Goal: Information Seeking & Learning: Learn about a topic

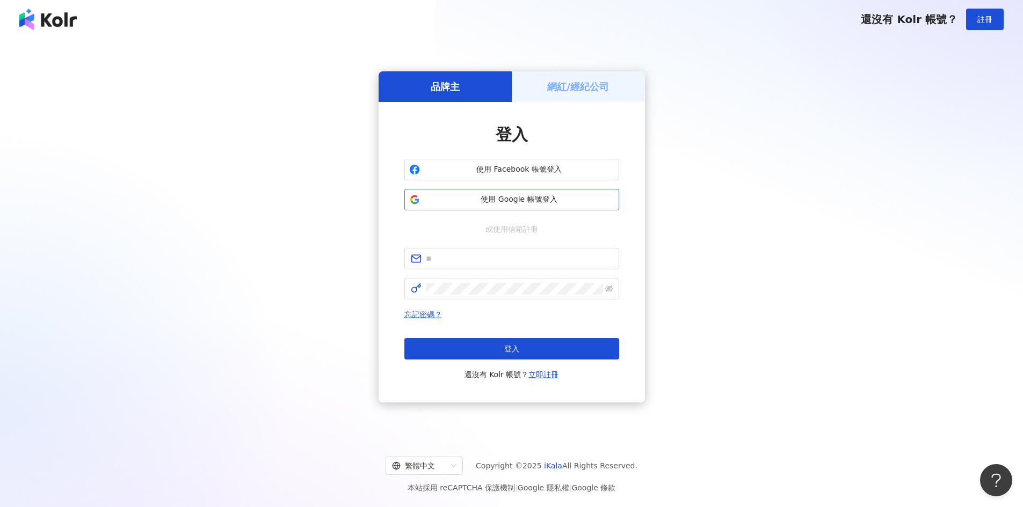
click at [508, 202] on span "使用 Google 帳號登入" at bounding box center [519, 199] width 190 height 11
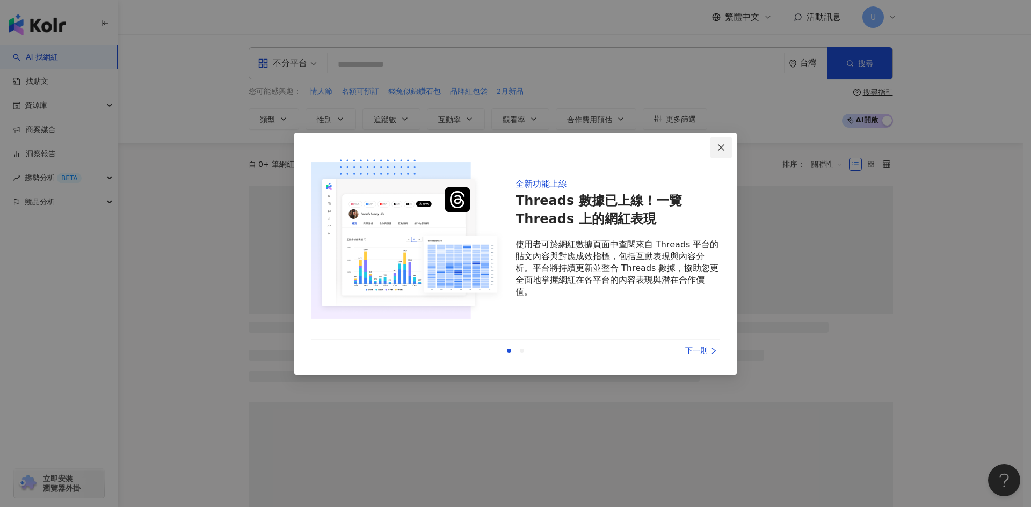
click at [719, 149] on icon "close" at bounding box center [721, 147] width 9 height 9
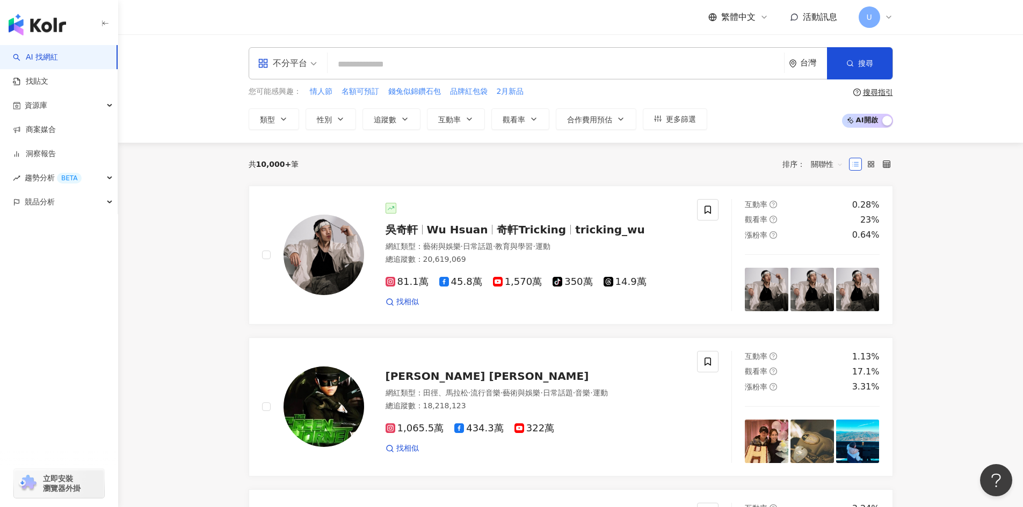
click at [881, 20] on div "U" at bounding box center [875, 16] width 34 height 21
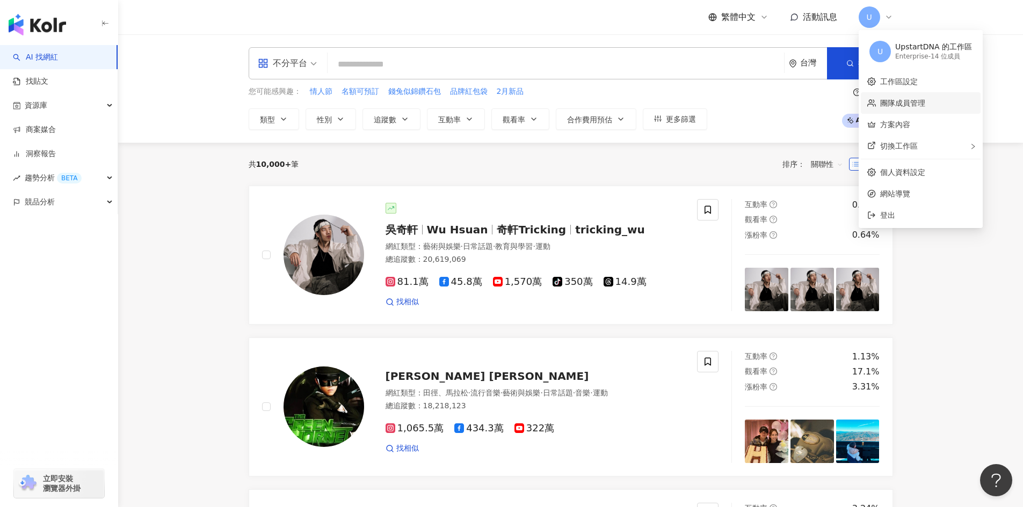
click at [897, 101] on link "團隊成員管理" at bounding box center [902, 103] width 45 height 9
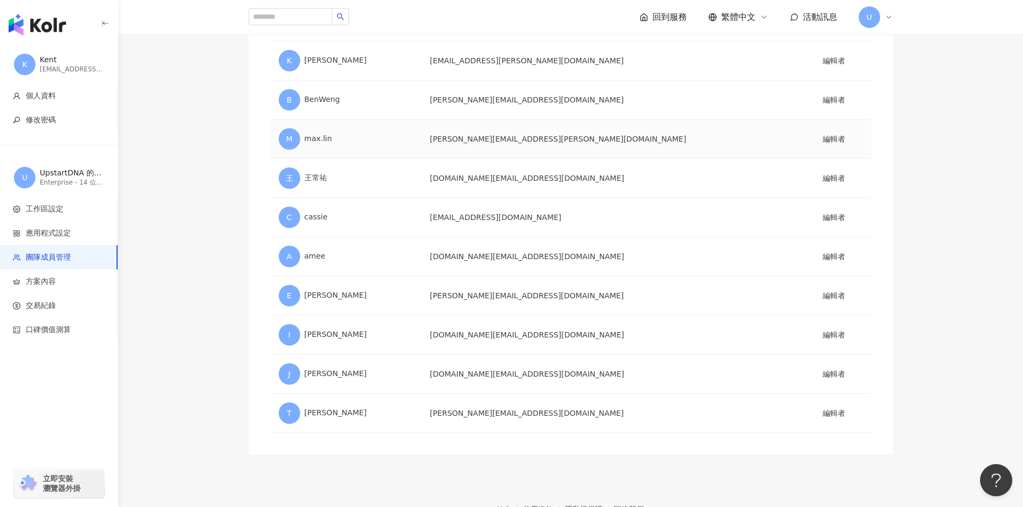
scroll to position [333, 0]
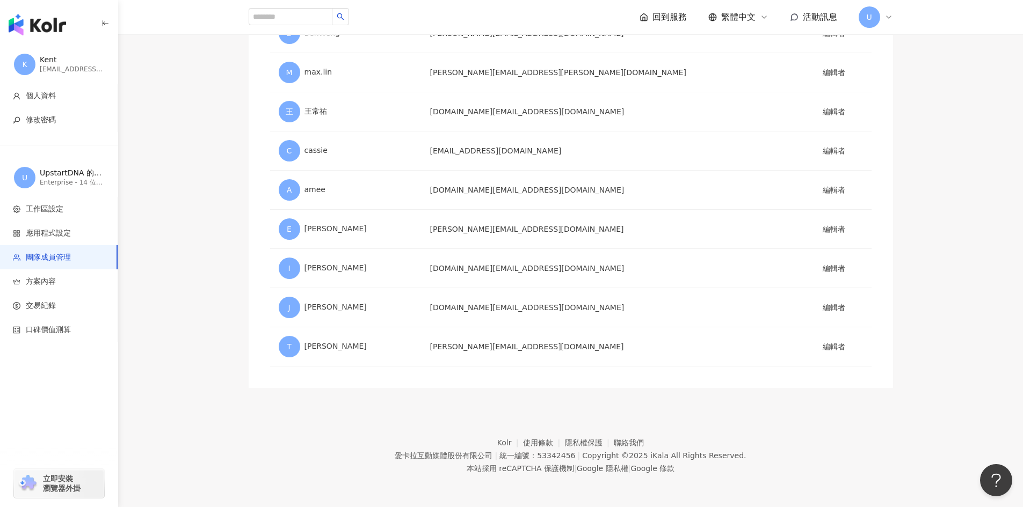
click at [999, 281] on main "團隊成員管理 用戶名稱 Email 角色 U UpstartDNA [EMAIL_ADDRESS][DOMAIN_NAME] 管理員 S [PERSON_NA…" at bounding box center [570, 55] width 905 height 665
click at [910, 191] on div "團隊成員管理 用戶名稱 Email 角色 U UpstartDNA [EMAIL_ADDRESS][DOMAIN_NAME] 管理員 S [PERSON_NA…" at bounding box center [570, 55] width 687 height 665
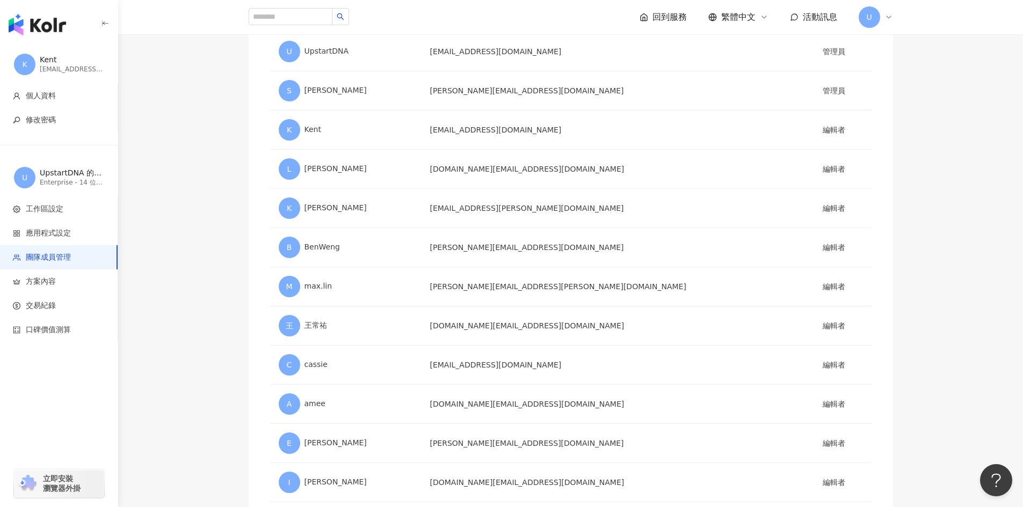
scroll to position [118, 0]
click at [844, 163] on td "編輯者" at bounding box center [842, 169] width 57 height 39
click at [814, 140] on td "編輯者" at bounding box center [842, 130] width 57 height 39
drag, startPoint x: 896, startPoint y: 319, endPoint x: 898, endPoint y: 327, distance: 8.3
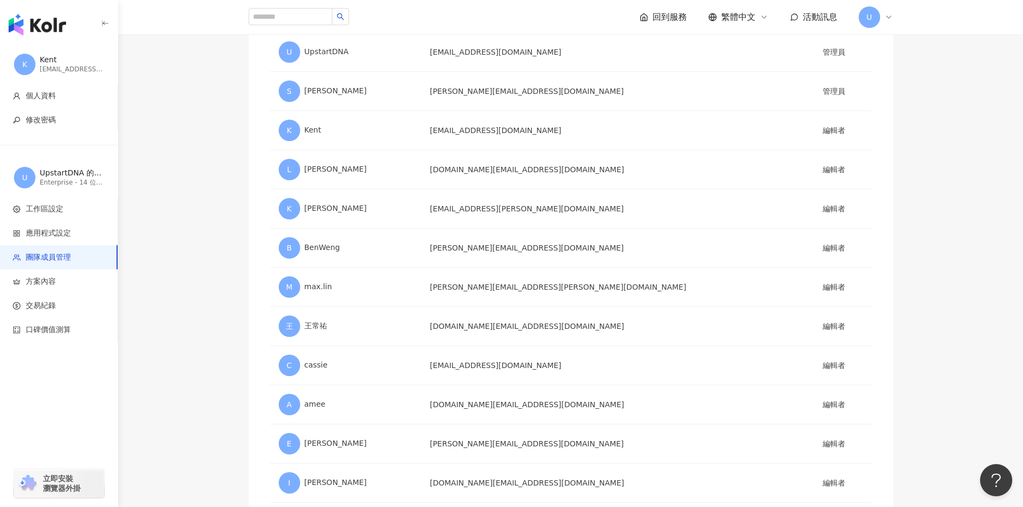
click at [896, 319] on div "團隊成員管理 用戶名稱 Email 角色 U UpstartDNA [EMAIL_ADDRESS][DOMAIN_NAME] 管理員 S [PERSON_NA…" at bounding box center [570, 270] width 687 height 665
click at [63, 391] on div "button" at bounding box center [59, 377] width 118 height 71
click at [58, 282] on span "方案內容" at bounding box center [61, 281] width 96 height 11
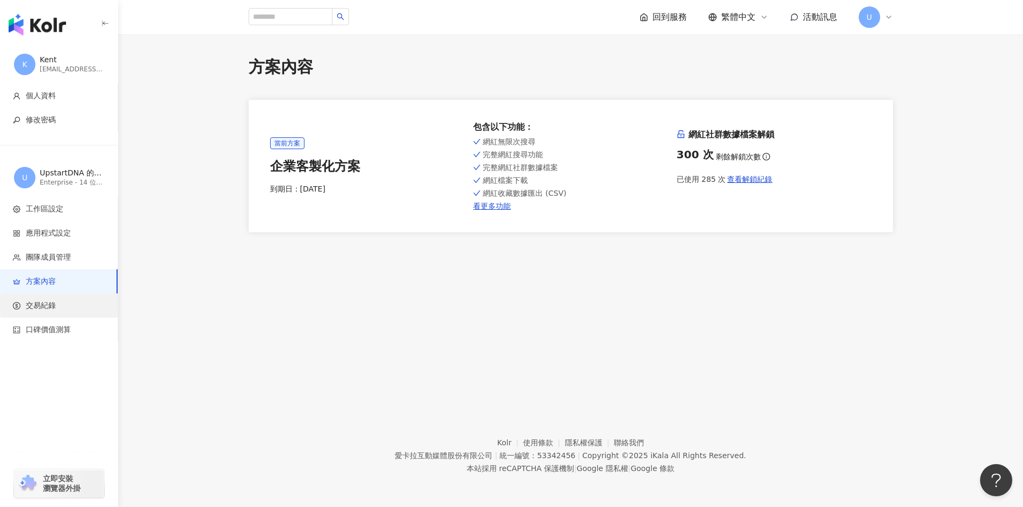
click at [61, 302] on span "交易紀錄" at bounding box center [61, 306] width 96 height 11
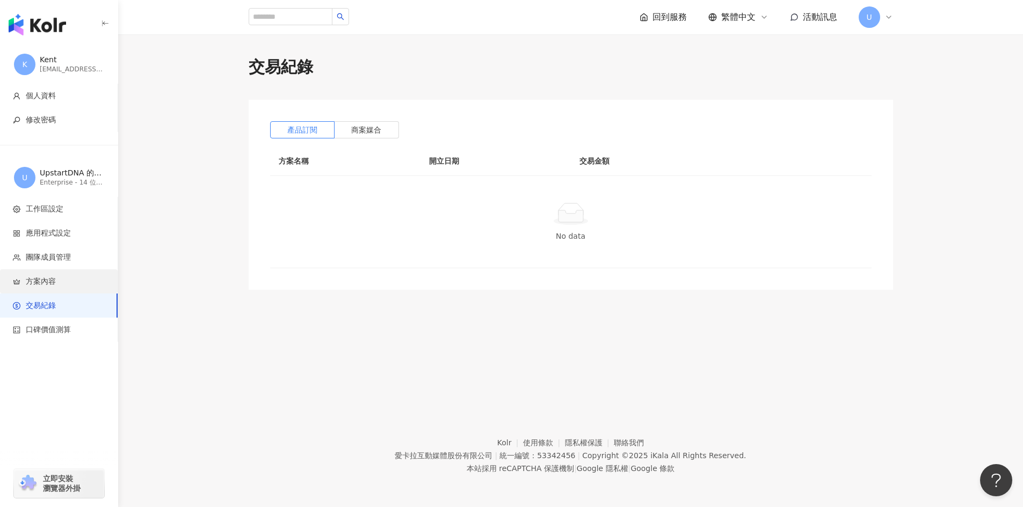
click at [62, 277] on span "方案內容" at bounding box center [61, 281] width 96 height 11
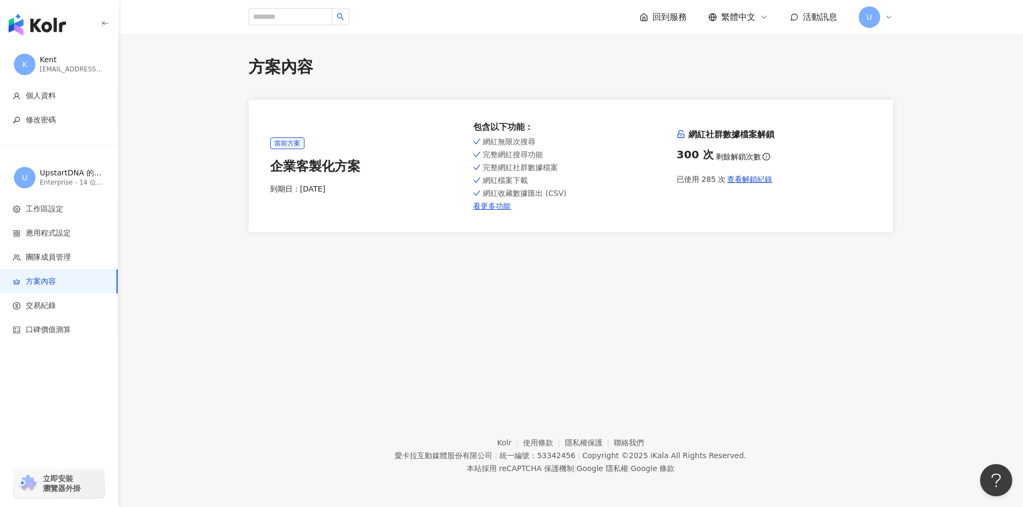
click at [695, 392] on footer "Kolr 使用條款 隱私權保護 聯絡我們 愛卡拉互動媒體股份有限公司 | 統一編號：53342456 | Copyright © 2025 iKala All…" at bounding box center [570, 447] width 905 height 119
click at [54, 27] on img "button" at bounding box center [37, 24] width 57 height 21
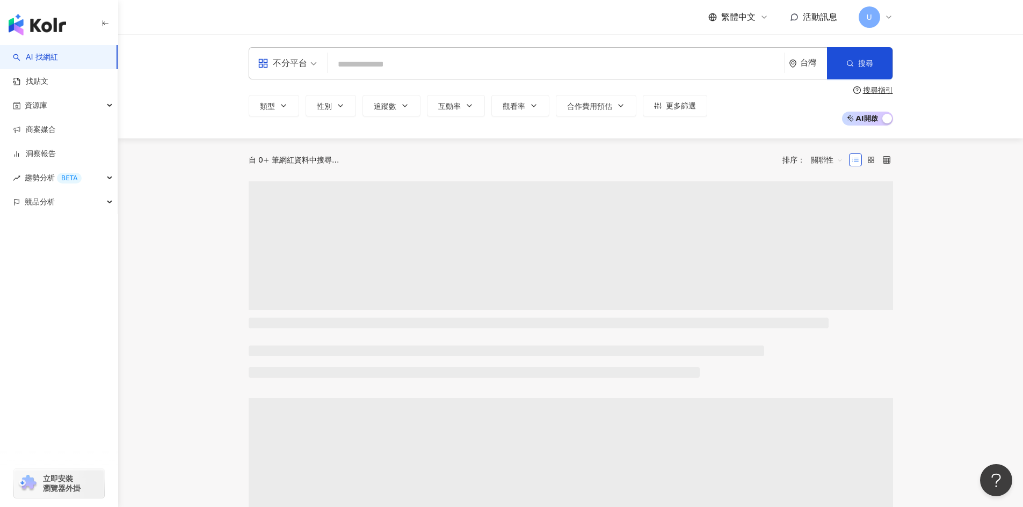
click at [392, 70] on input "search" at bounding box center [556, 64] width 448 height 20
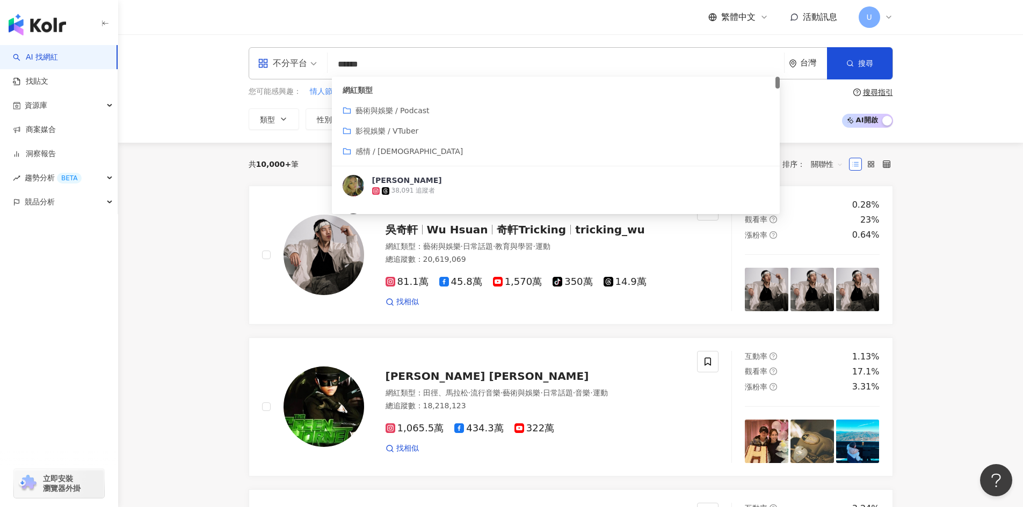
type input "*******"
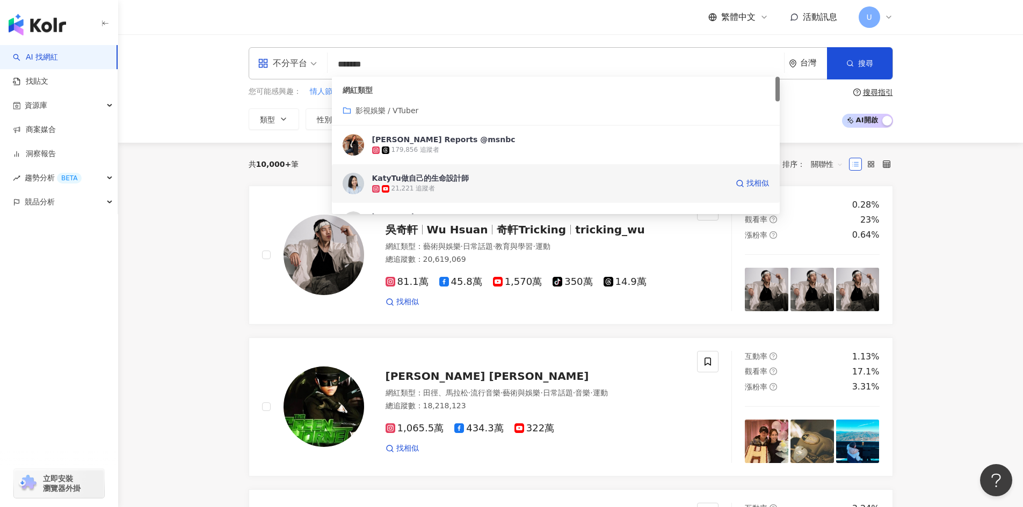
click at [449, 182] on div "KatyTu做自己的生命設計師" at bounding box center [420, 178] width 97 height 11
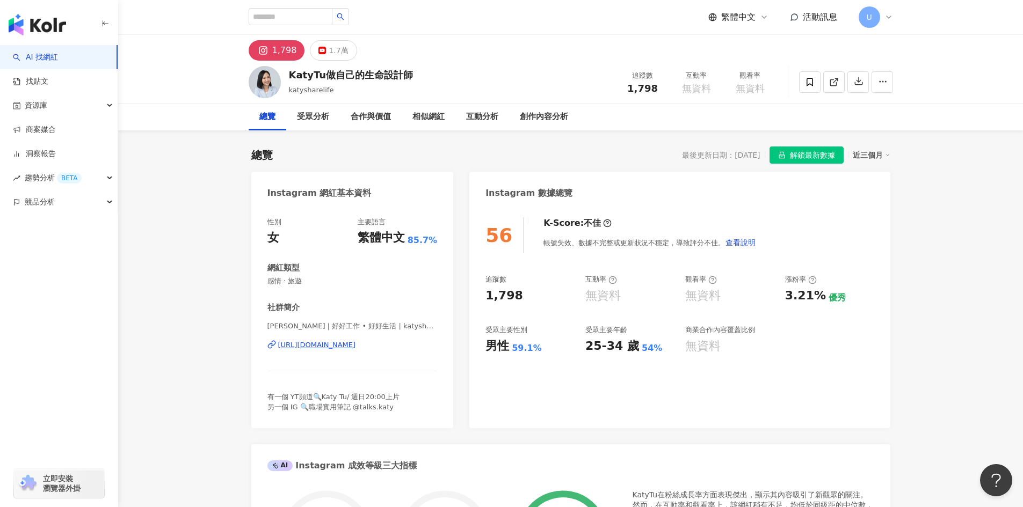
click at [824, 149] on span "解鎖最新數據" at bounding box center [812, 155] width 45 height 17
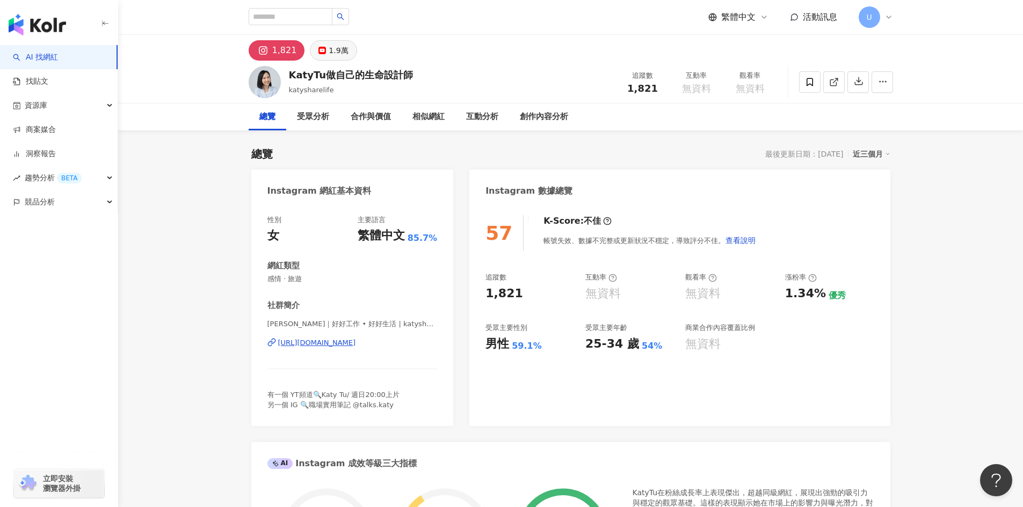
click at [334, 46] on div "1.9萬" at bounding box center [338, 50] width 19 height 15
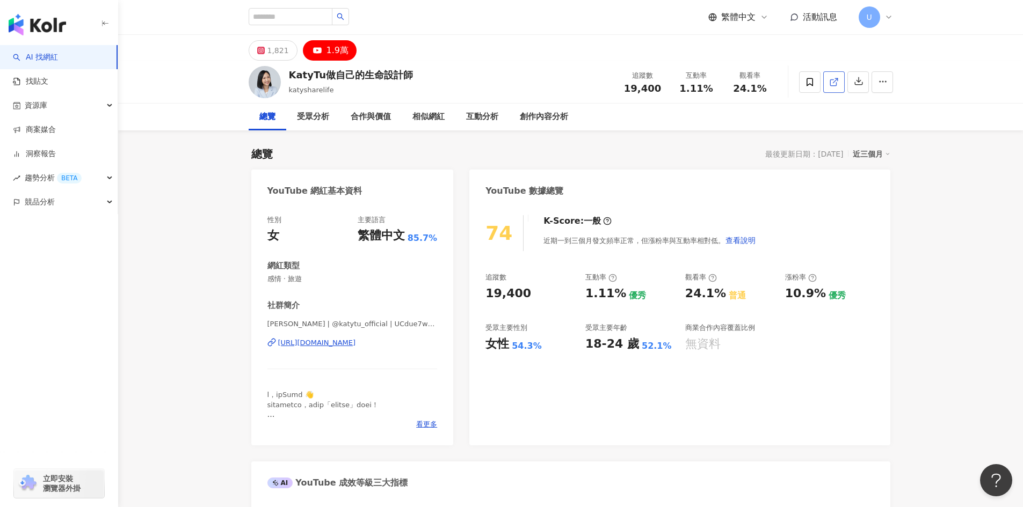
click at [835, 84] on icon at bounding box center [834, 82] width 10 height 10
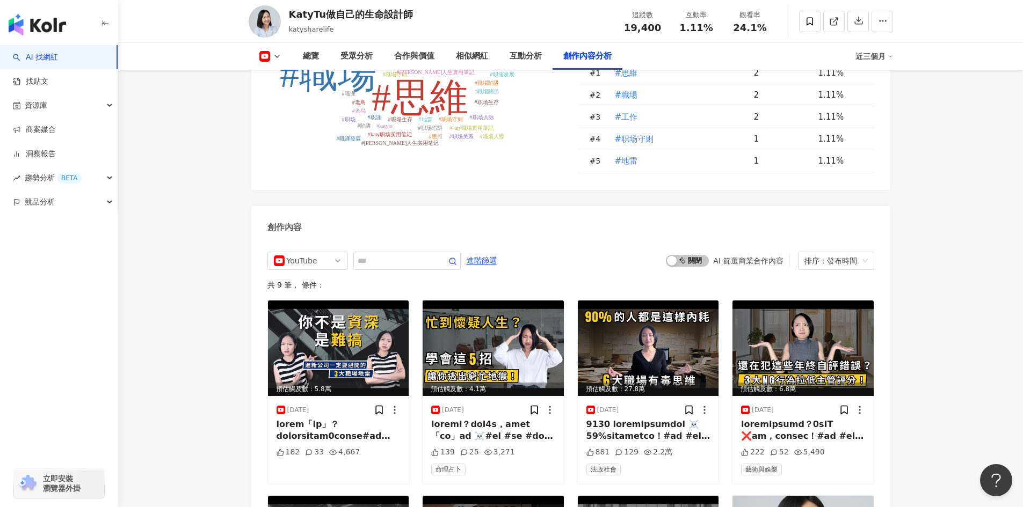
scroll to position [2845, 0]
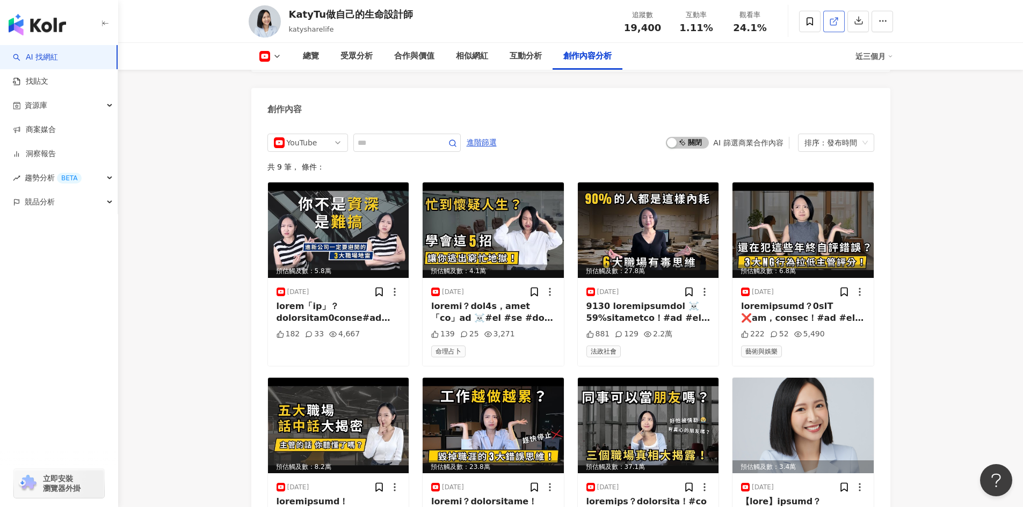
click at [833, 17] on icon at bounding box center [834, 22] width 10 height 10
